Goal: Find specific page/section: Find specific page/section

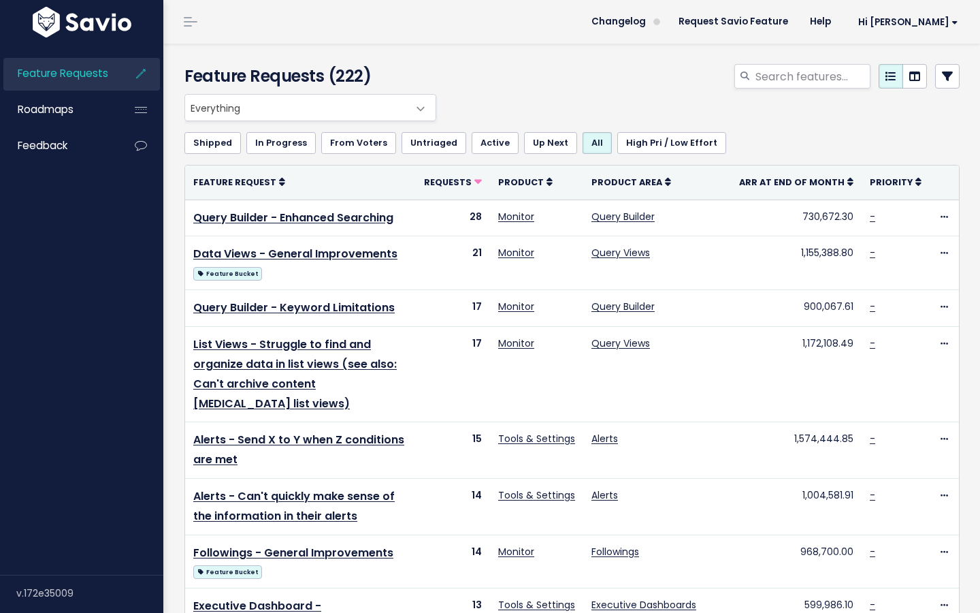
click at [401, 107] on span "Everything" at bounding box center [296, 108] width 223 height 26
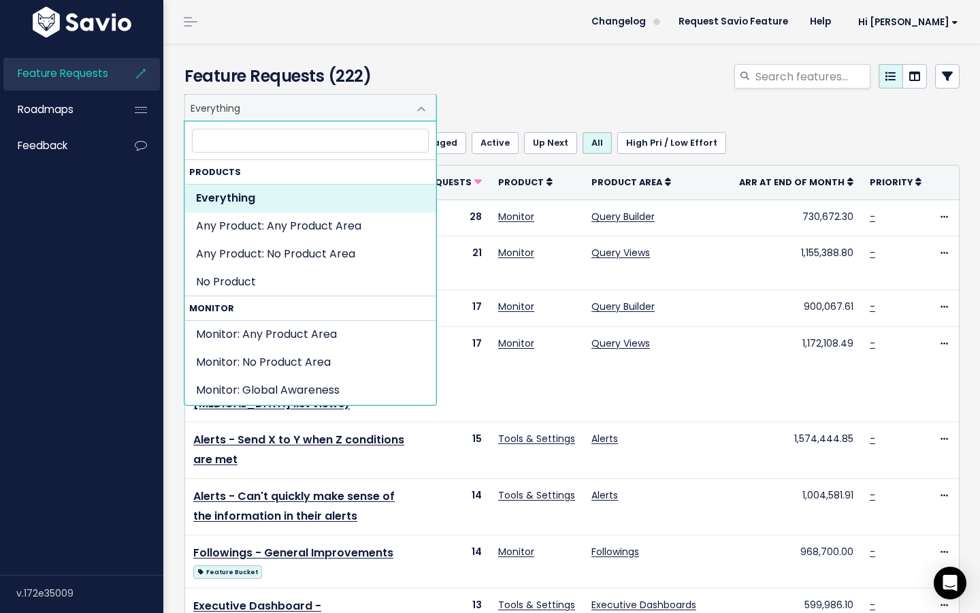
click at [756, 110] on div "Everything Any Product: Any Product Area Any Product: No Product Area No Produc…" at bounding box center [569, 107] width 776 height 27
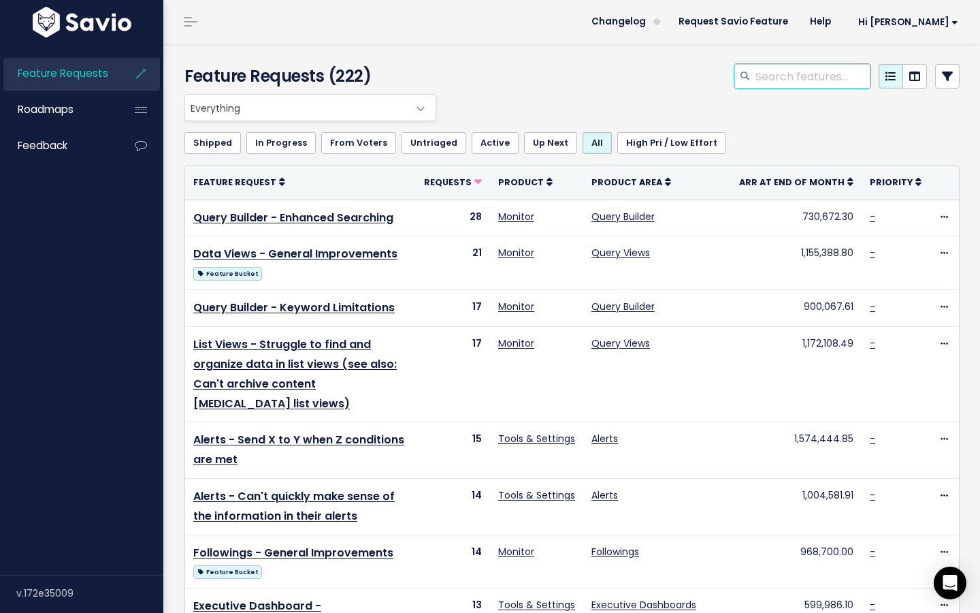
click at [820, 80] on input "search" at bounding box center [812, 76] width 116 height 25
click at [108, 144] on link "Feedback" at bounding box center [58, 145] width 110 height 31
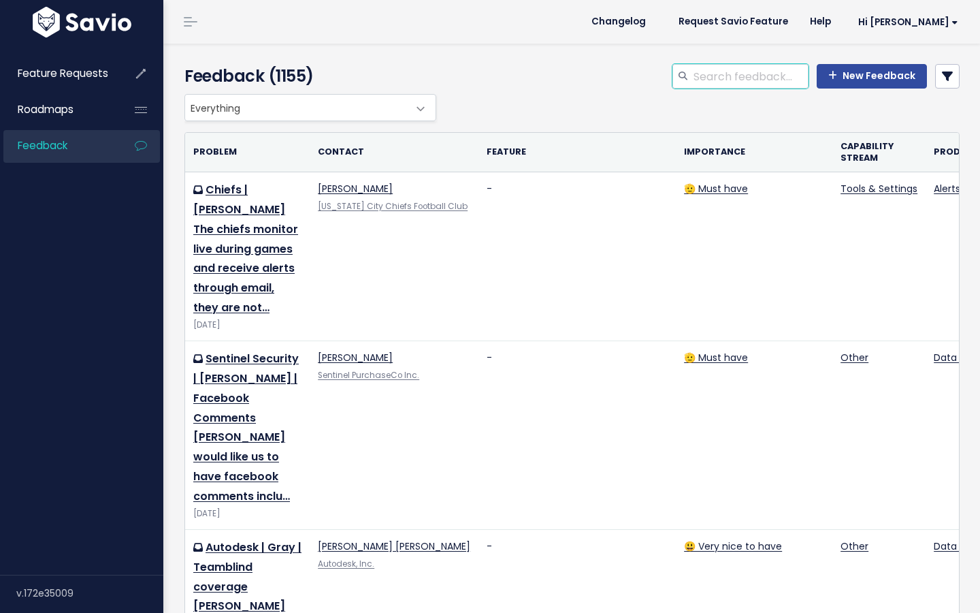
click at [760, 78] on input "search" at bounding box center [750, 76] width 116 height 25
type input "bayer"
